Goal: Navigation & Orientation: Find specific page/section

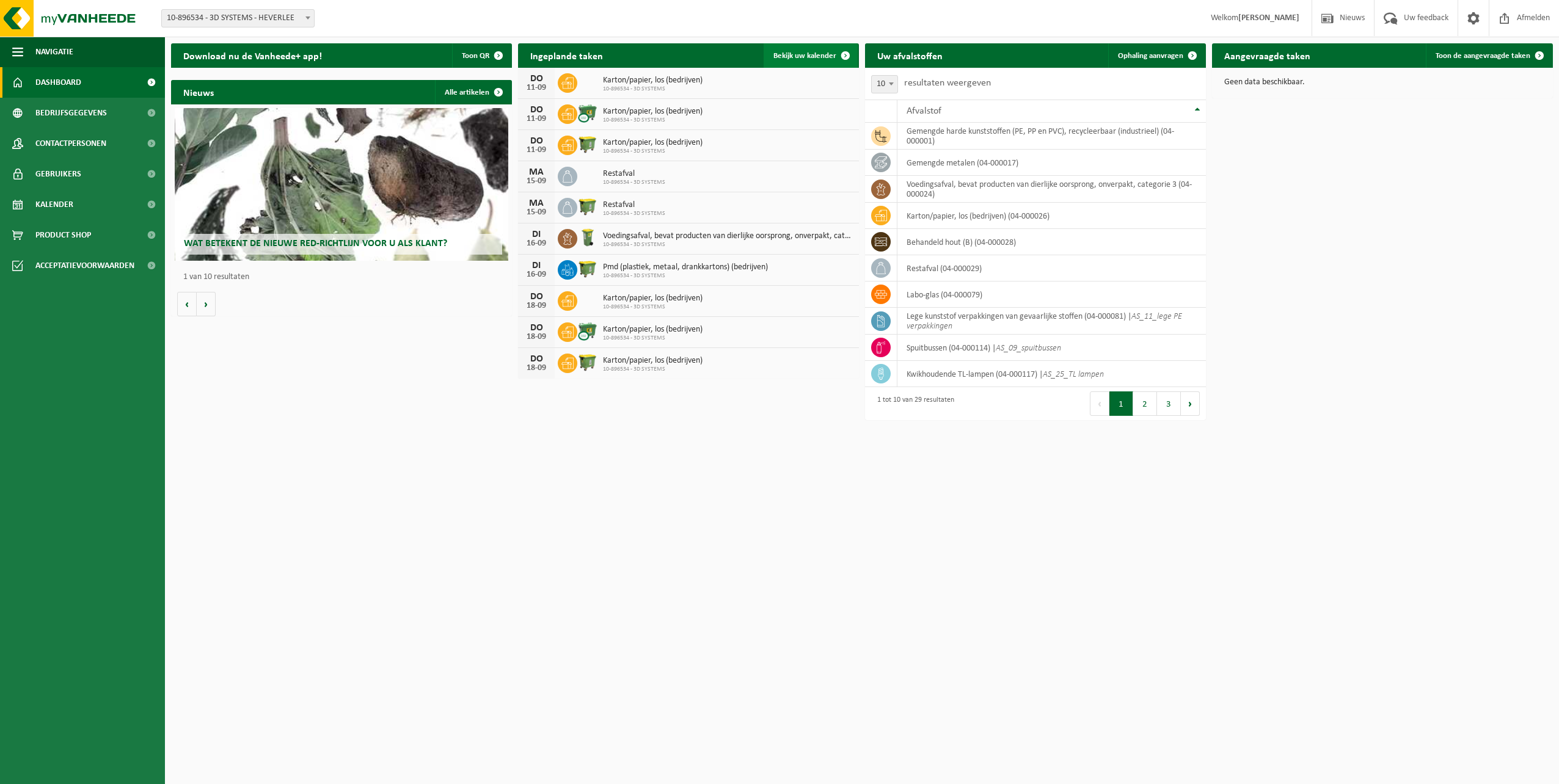
click at [846, 54] on span at bounding box center [846, 55] width 24 height 24
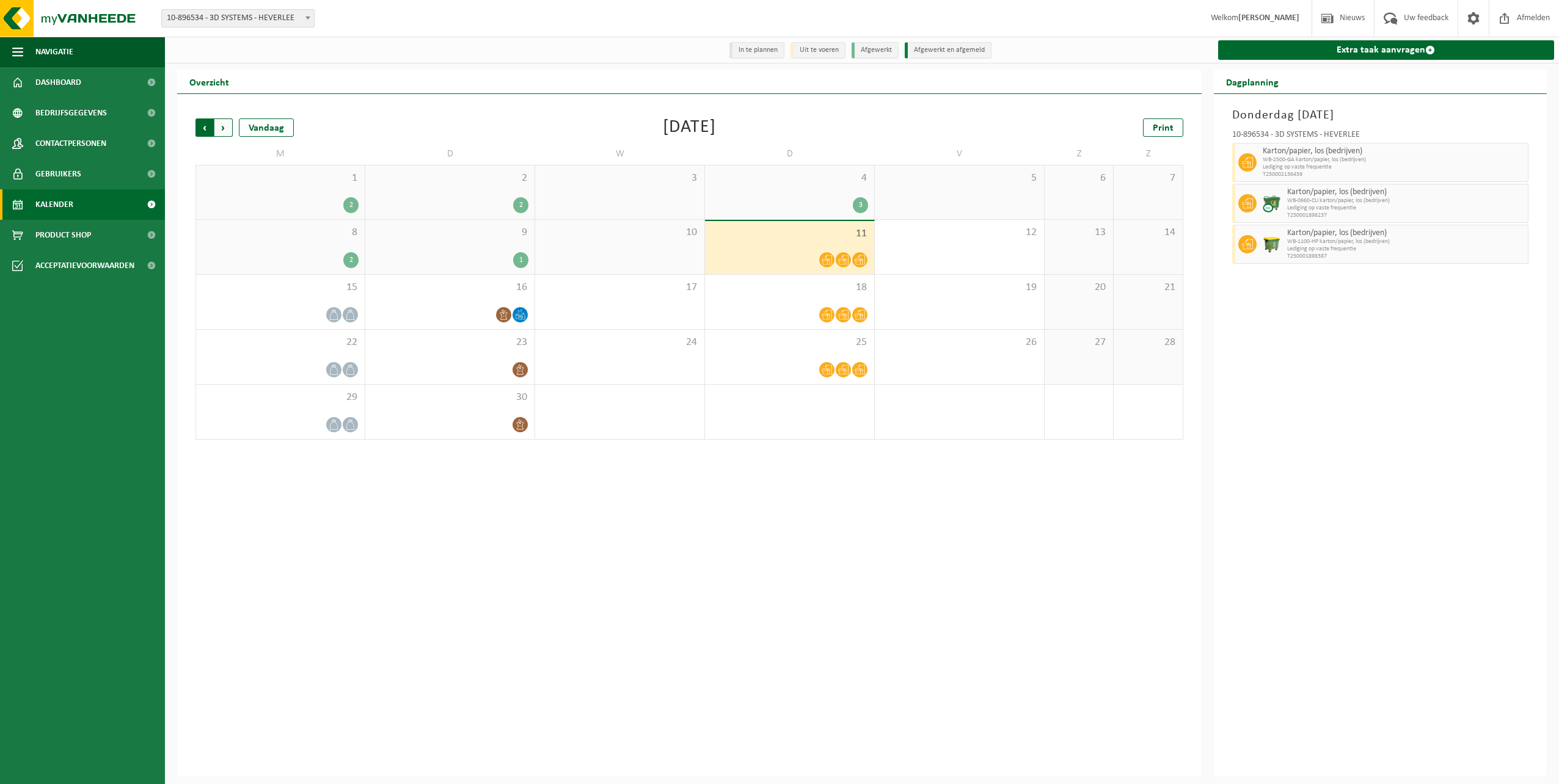
click at [231, 127] on span "Volgende" at bounding box center [224, 127] width 18 height 18
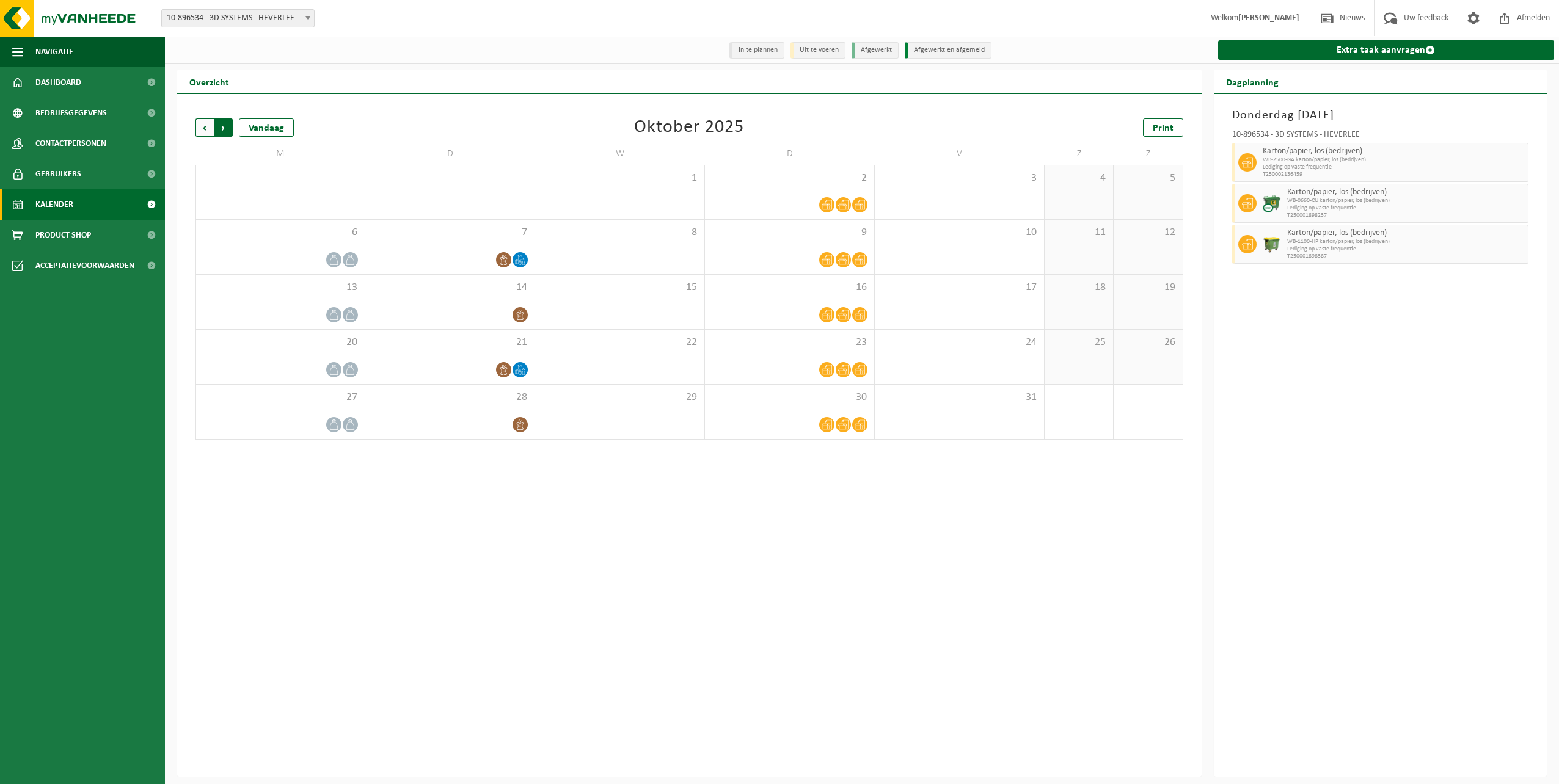
click at [209, 127] on span "Vorige" at bounding box center [205, 127] width 18 height 18
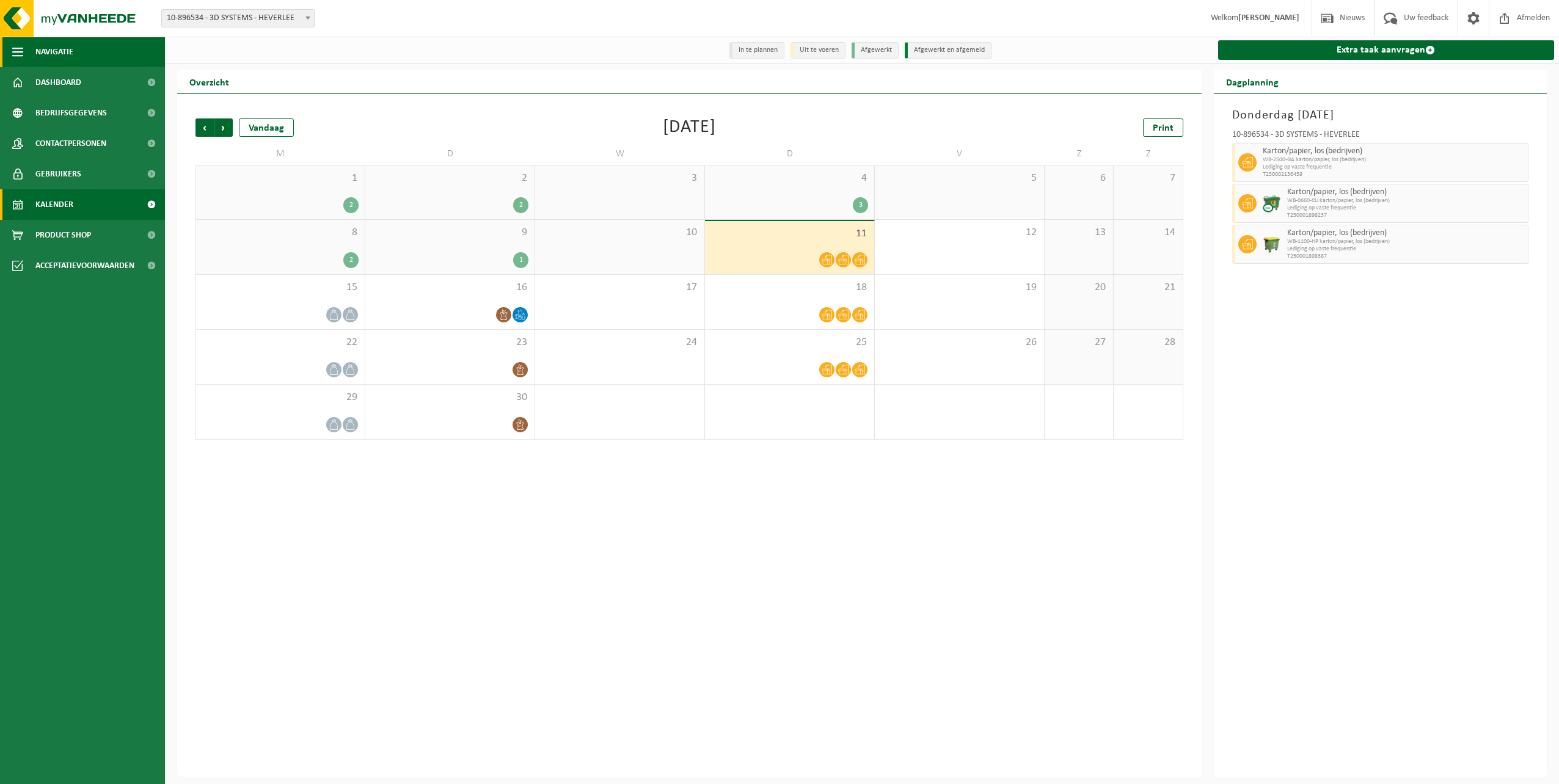
click at [72, 56] on span "Navigatie" at bounding box center [55, 52] width 38 height 30
